Goal: Information Seeking & Learning: Find specific fact

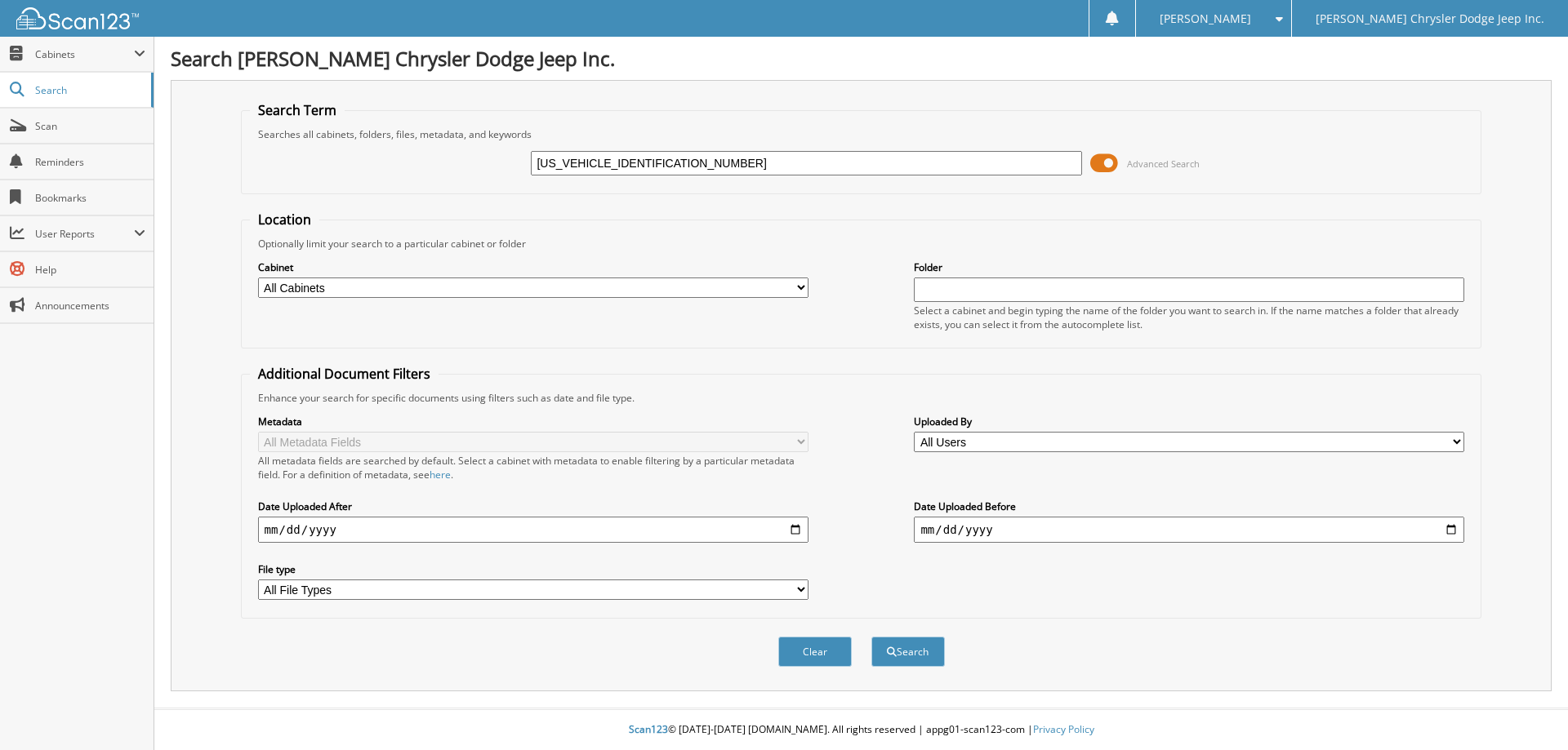
type input "[US_VEHICLE_IDENTIFICATION_NUMBER]"
click at [871, 637] on button "Search" at bounding box center [908, 652] width 73 height 30
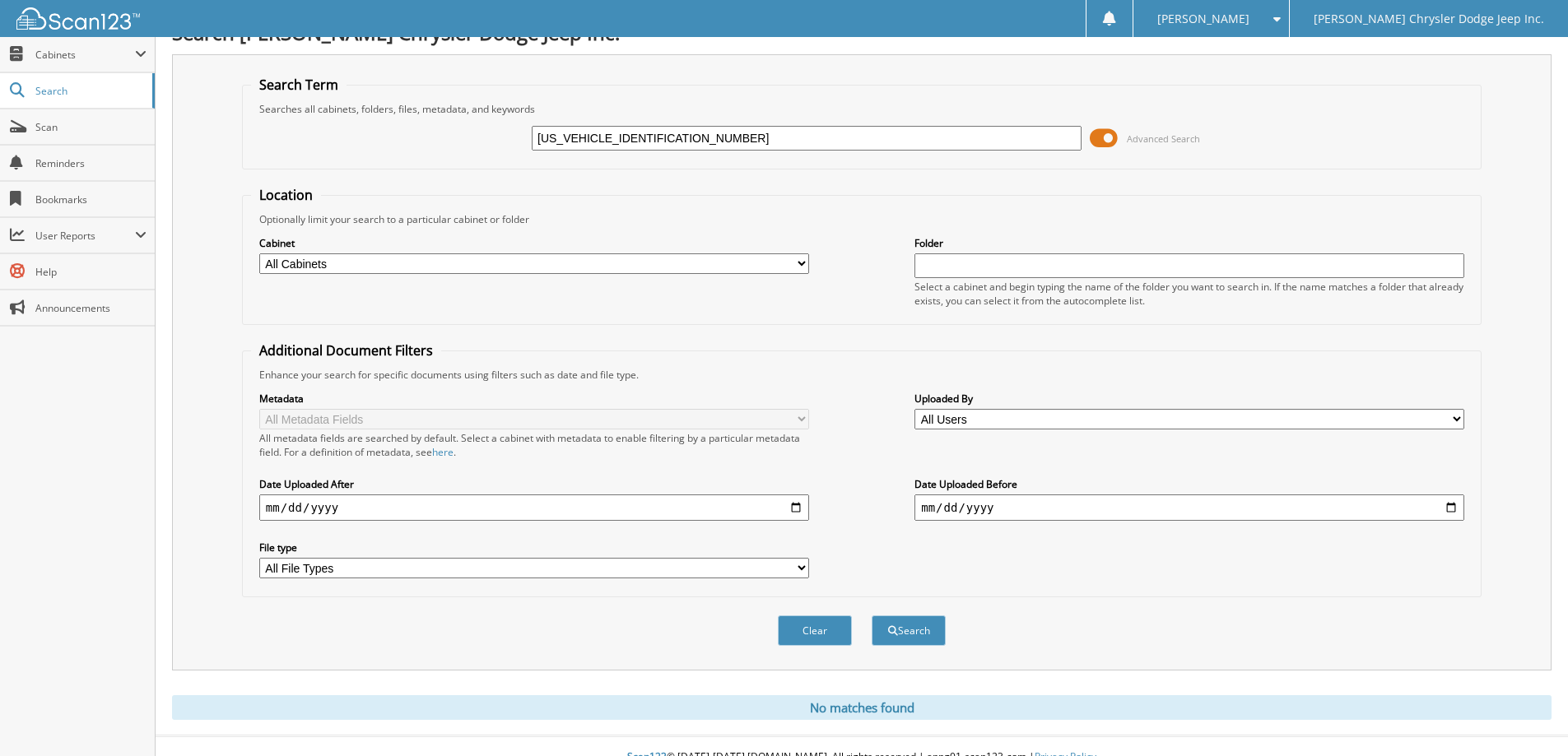
scroll to position [48, 0]
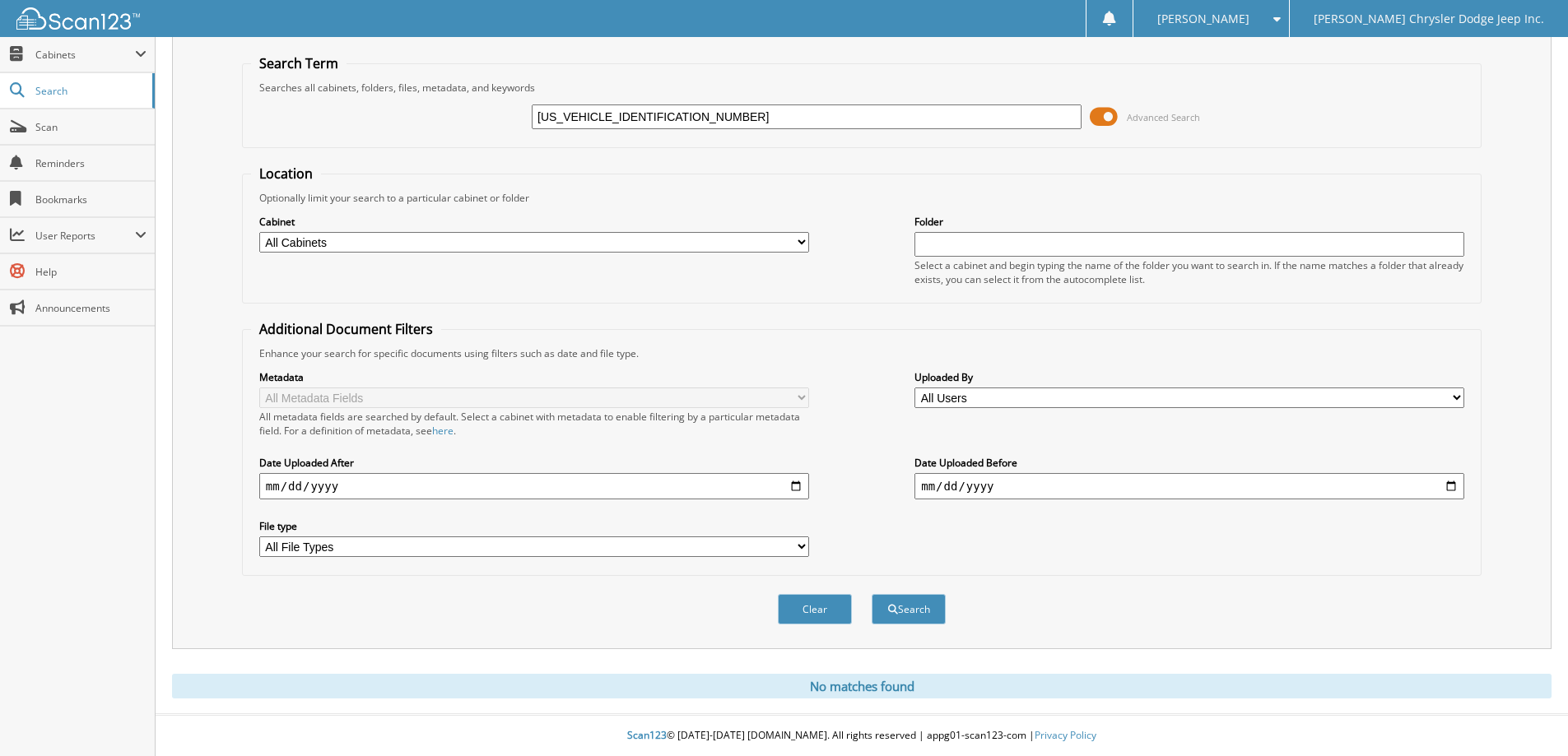
drag, startPoint x: 677, startPoint y: 119, endPoint x: 253, endPoint y: 78, distance: 426.0
click at [253, 79] on fieldset "Search Term Searches all cabinets, folders, files, metadata, and keywords [US_V…" at bounding box center [862, 101] width 1240 height 94
click at [414, 243] on select "All Cabinets CHRYSLER PARTS CHRYSLER SERVICE TWIN STATE SERVICE NEEDS FILING" at bounding box center [534, 241] width 550 height 20
click at [95, 50] on span "Cabinets" at bounding box center [84, 54] width 99 height 14
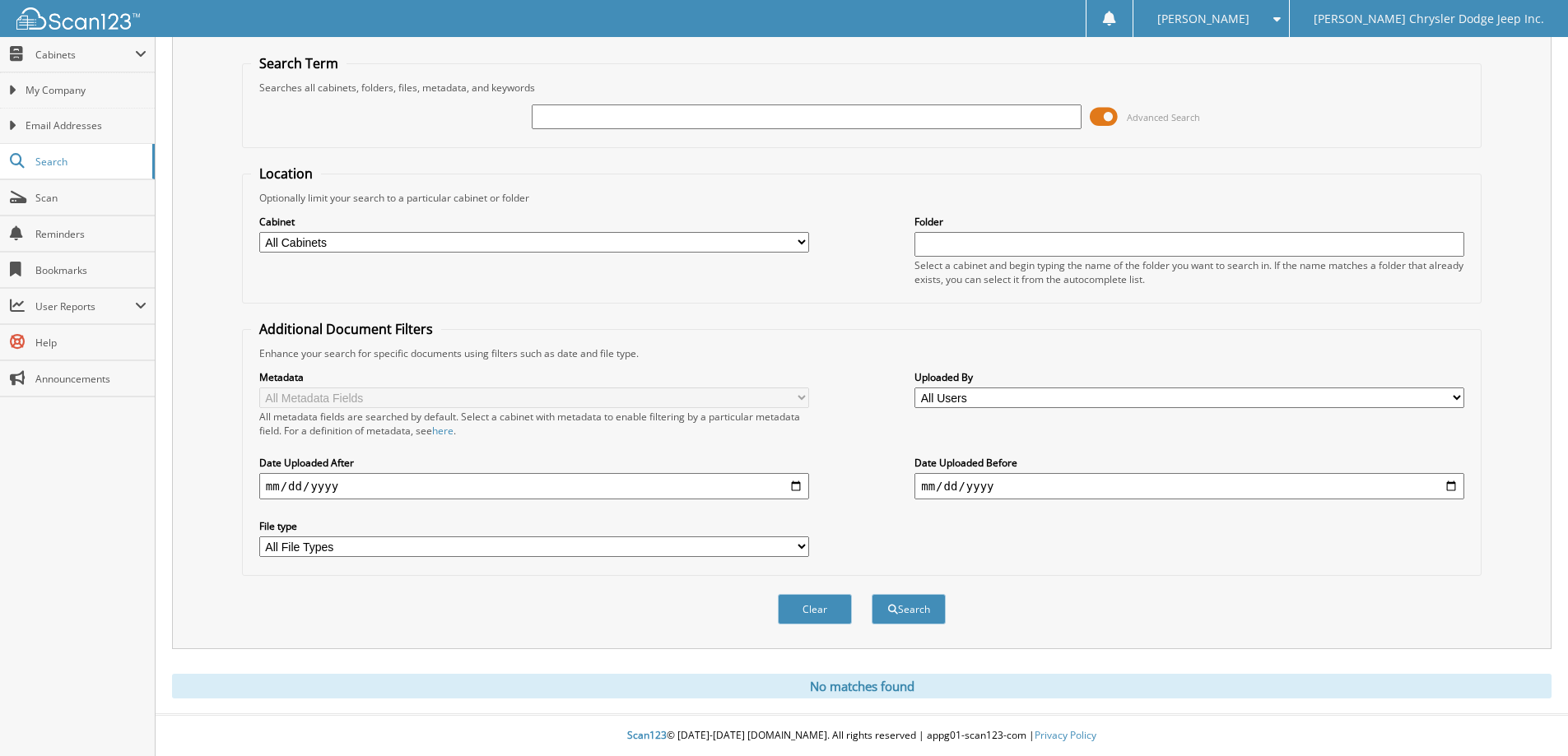
click at [70, 20] on img at bounding box center [78, 18] width 124 height 22
